Goal: Transaction & Acquisition: Purchase product/service

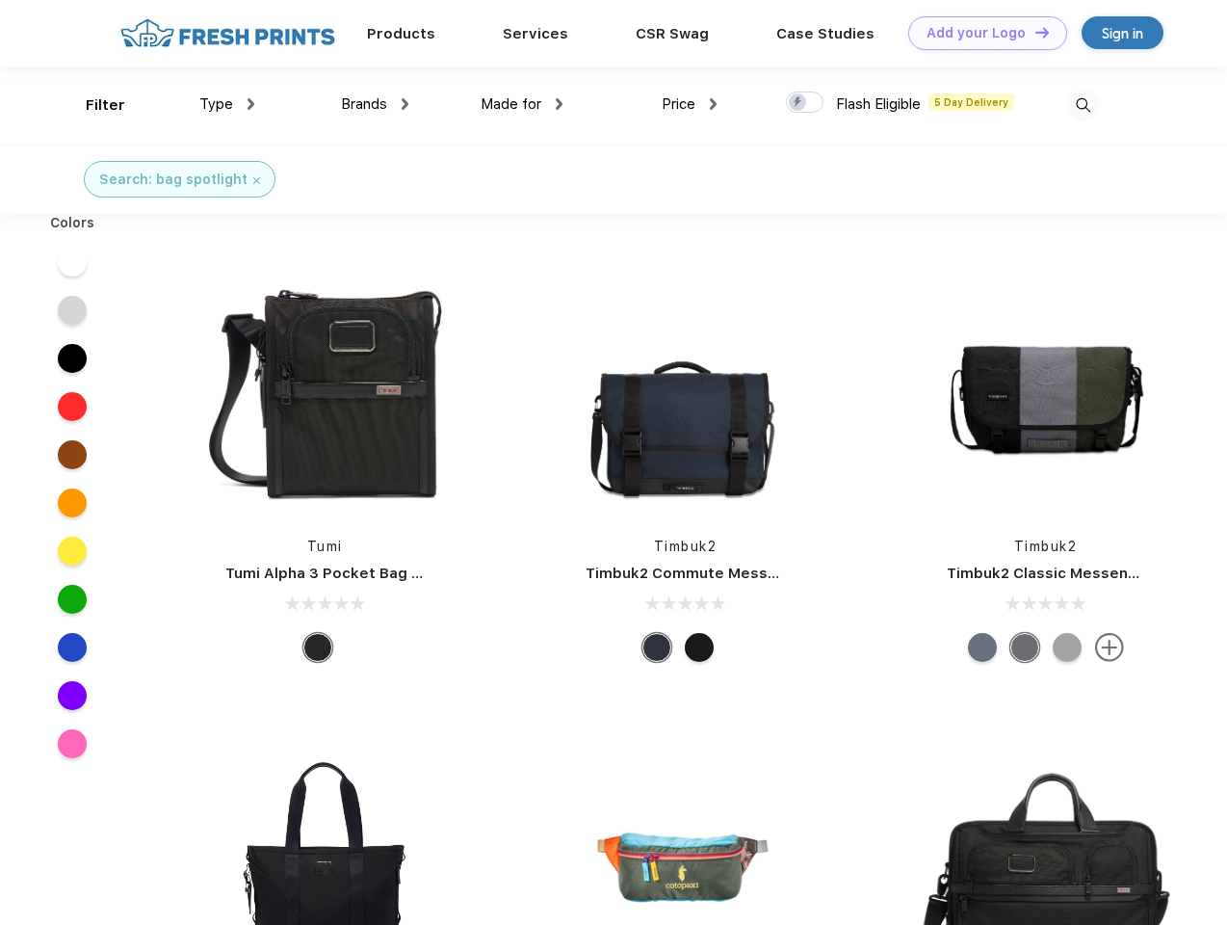
click at [981, 33] on link "Add your Logo Design Tool" at bounding box center [987, 33] width 159 height 34
click at [0, 0] on div "Design Tool" at bounding box center [0, 0] width 0 height 0
click at [1034, 32] on link "Add your Logo Design Tool" at bounding box center [987, 33] width 159 height 34
click at [92, 105] on div "Filter" at bounding box center [105, 105] width 39 height 22
click at [227, 104] on span "Type" at bounding box center [216, 103] width 34 height 17
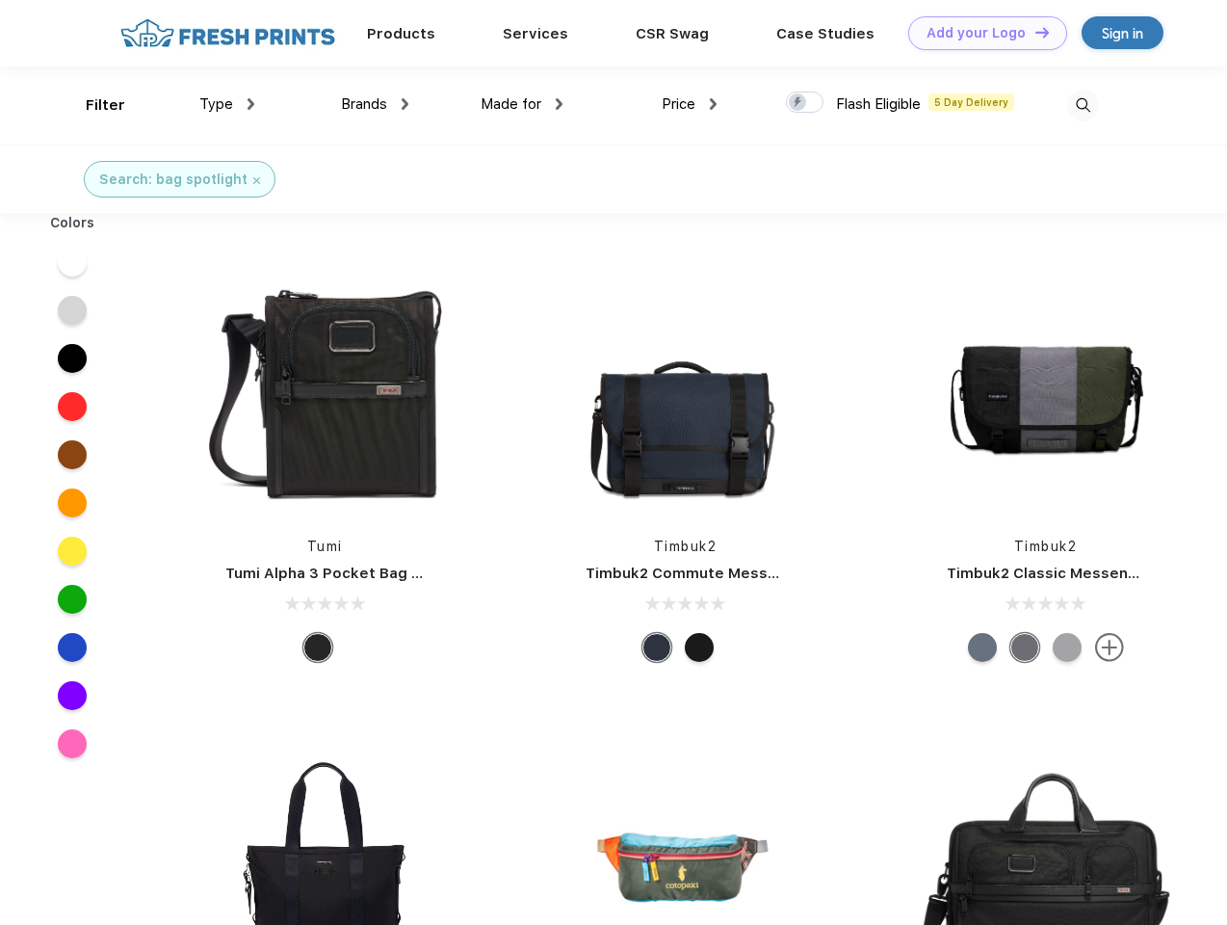
click at [375, 104] on span "Brands" at bounding box center [364, 103] width 46 height 17
click at [522, 104] on span "Made for" at bounding box center [511, 103] width 61 height 17
click at [690, 104] on span "Price" at bounding box center [679, 103] width 34 height 17
click at [805, 103] on div at bounding box center [805, 102] width 38 height 21
click at [799, 103] on input "checkbox" at bounding box center [792, 97] width 13 height 13
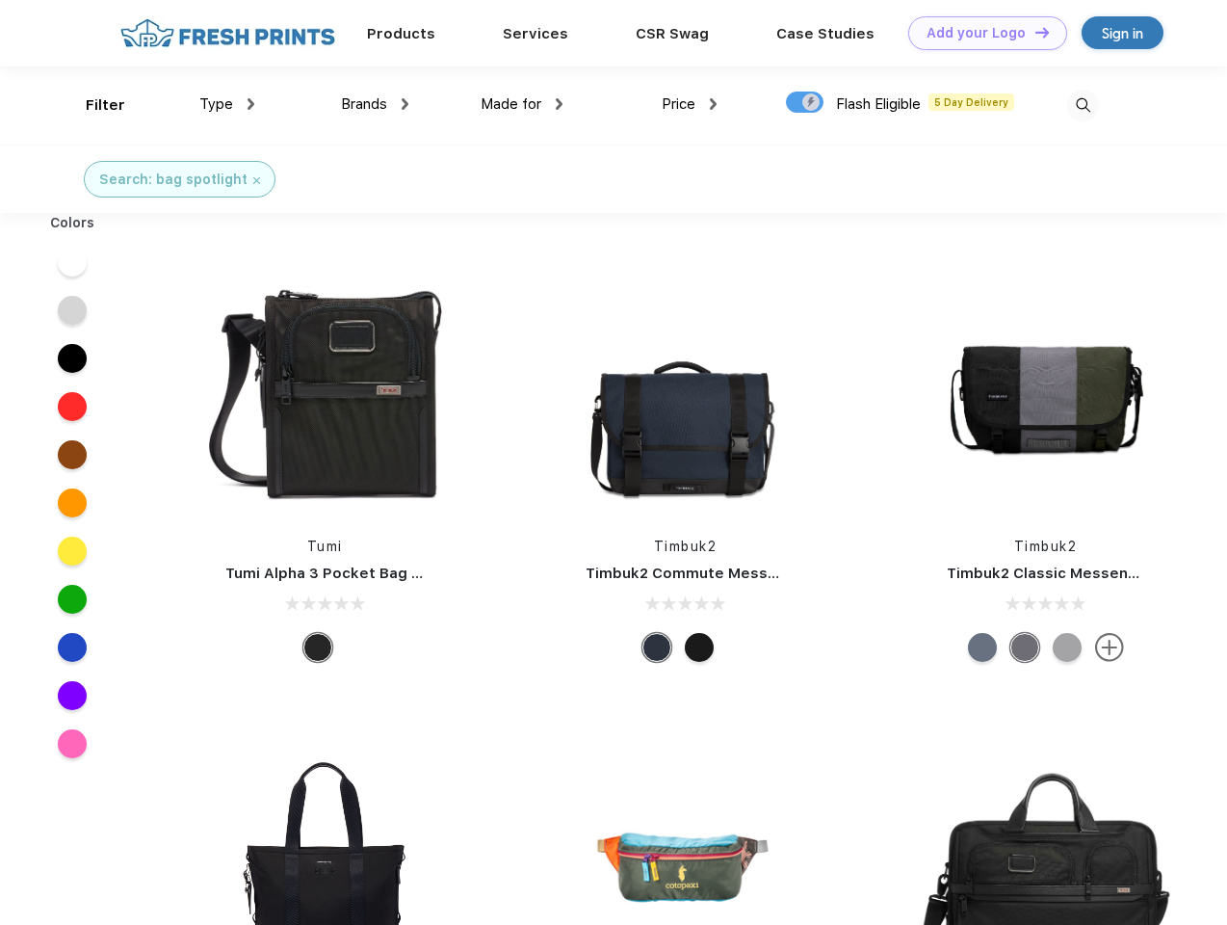
click at [1083, 105] on img at bounding box center [1083, 106] width 32 height 32
